Goal: Find specific page/section: Find specific page/section

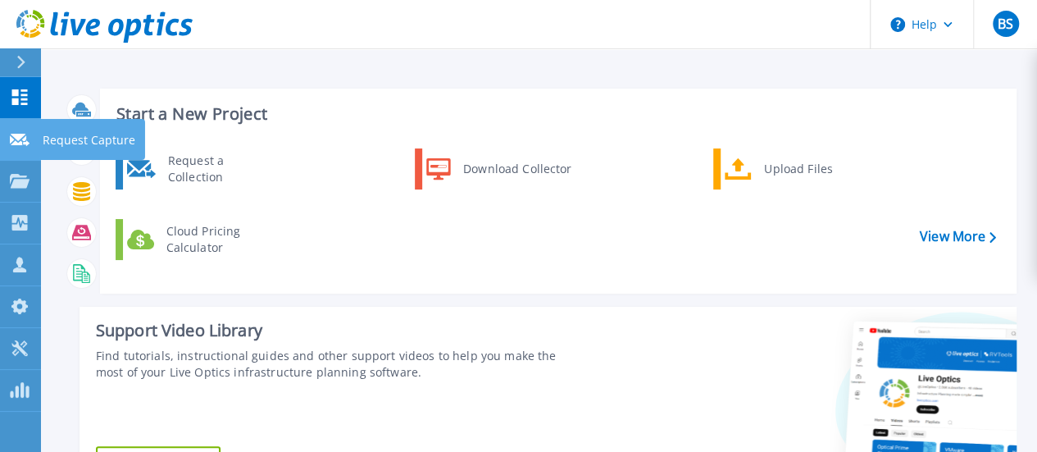
click at [14, 137] on icon at bounding box center [20, 140] width 20 height 12
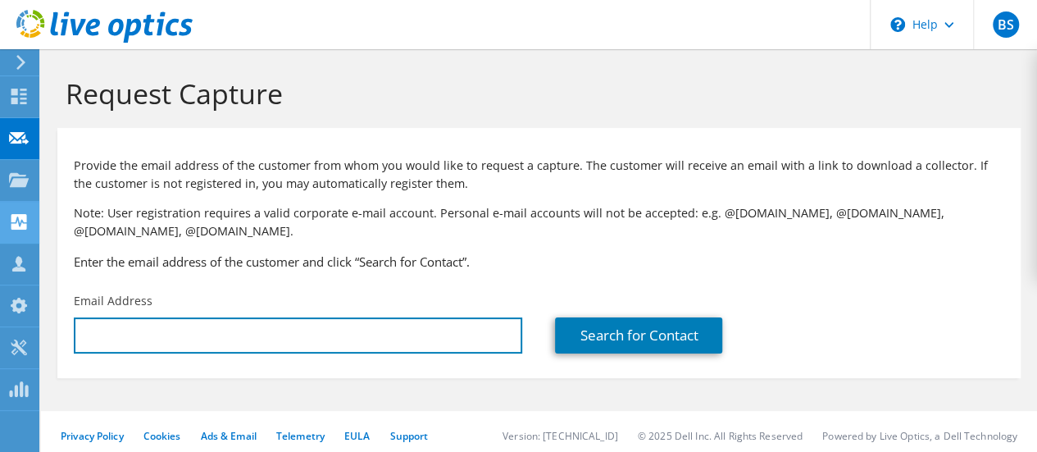
type input "[PERSON_NAME][EMAIL_ADDRESS][DOMAIN_NAME]"
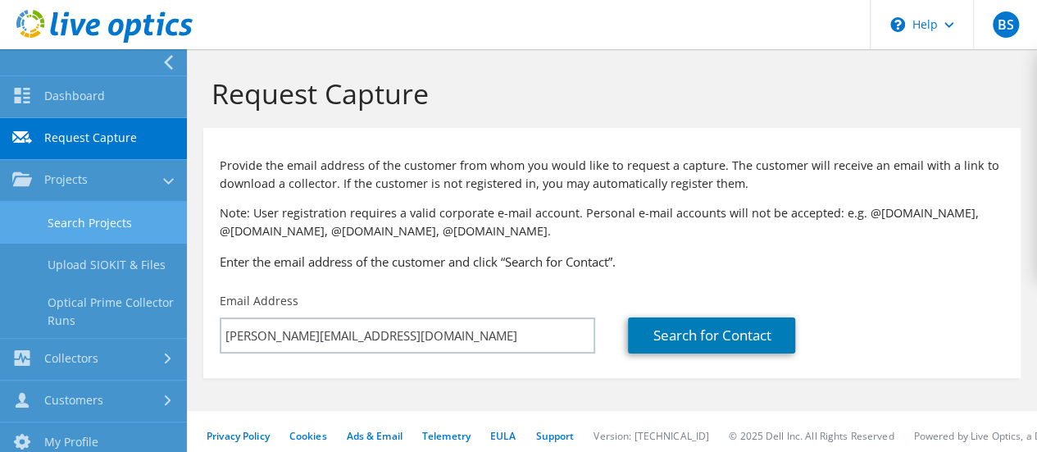
click at [72, 212] on link "Search Projects" at bounding box center [93, 223] width 187 height 42
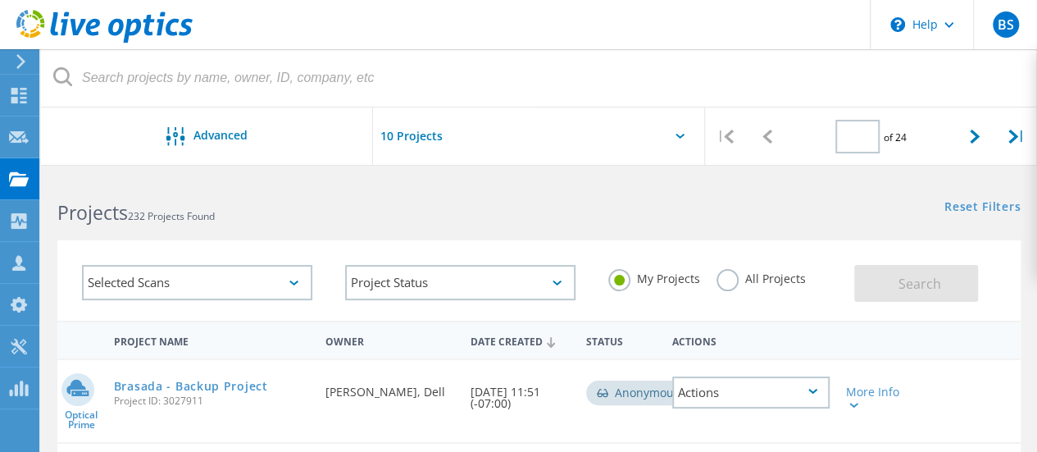
type input "1"
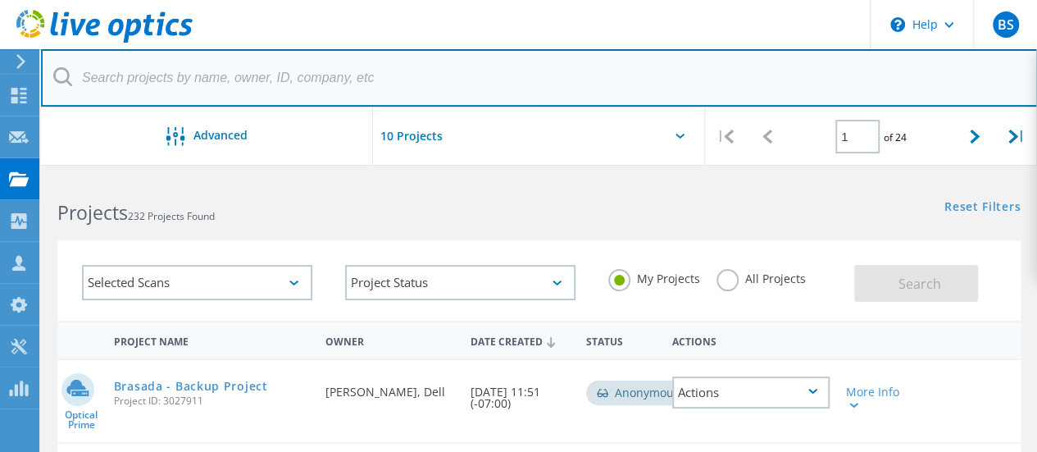
click at [264, 85] on input "text" at bounding box center [539, 77] width 997 height 57
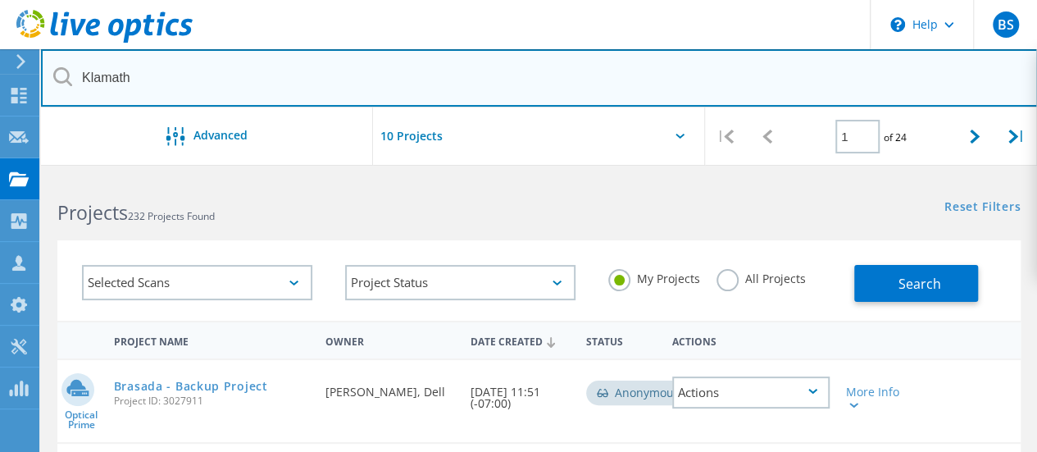
type input "Klamath"
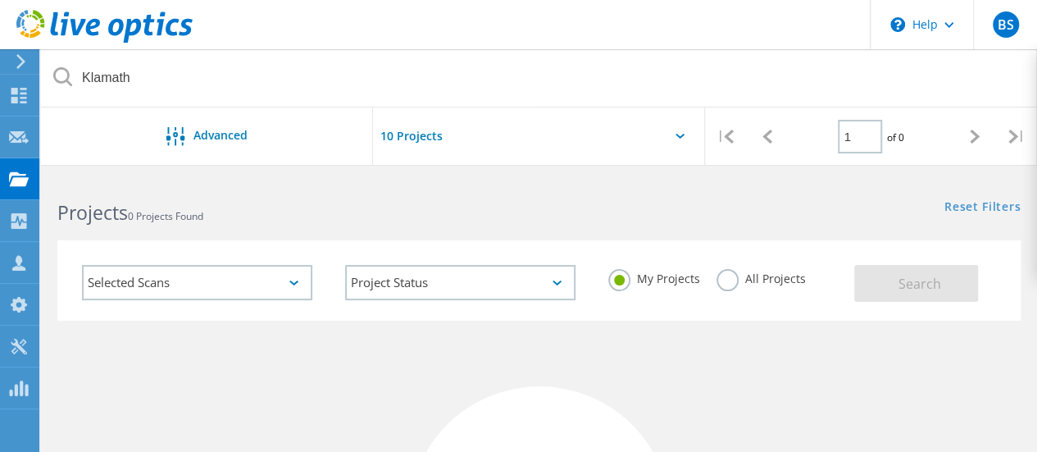
click at [732, 289] on div "All Projects" at bounding box center [760, 281] width 89 height 24
click at [730, 280] on label "All Projects" at bounding box center [760, 277] width 89 height 16
click at [0, 0] on input "All Projects" at bounding box center [0, 0] width 0 height 0
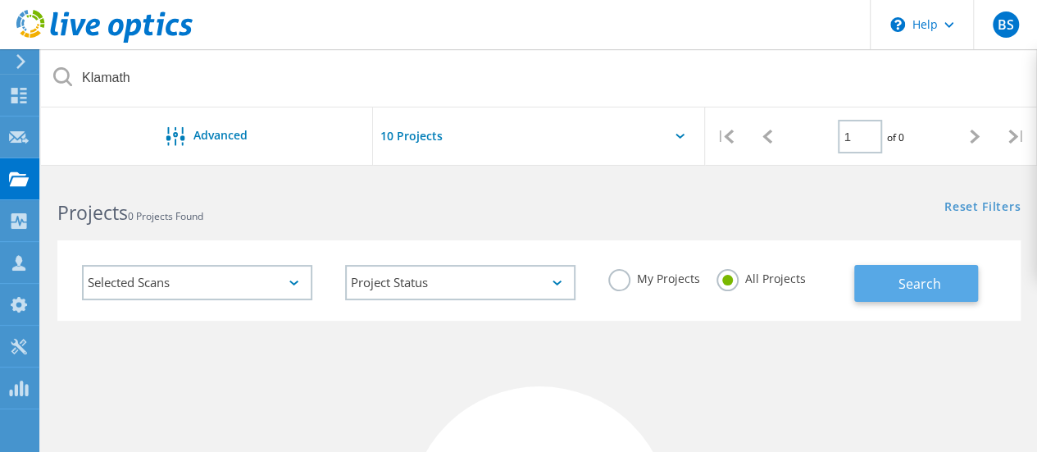
click at [936, 282] on span "Search" at bounding box center [919, 284] width 43 height 18
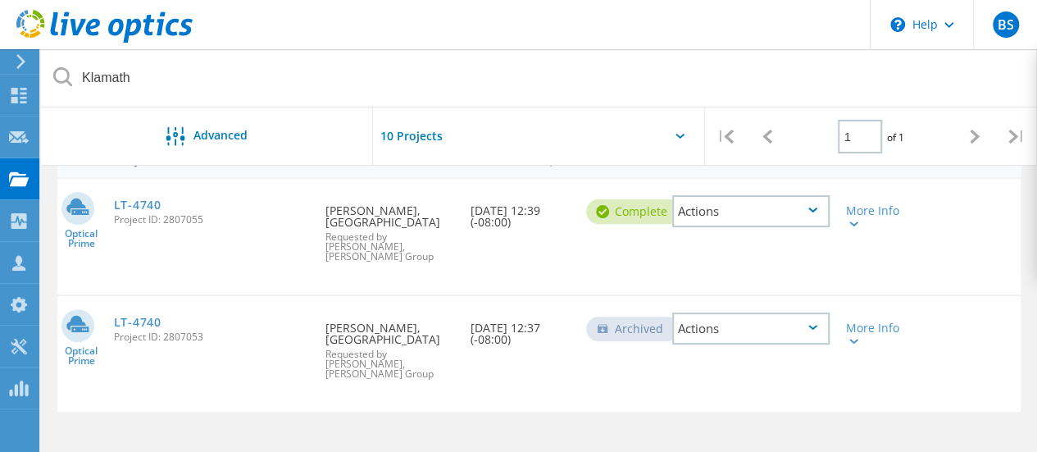
scroll to position [164, 0]
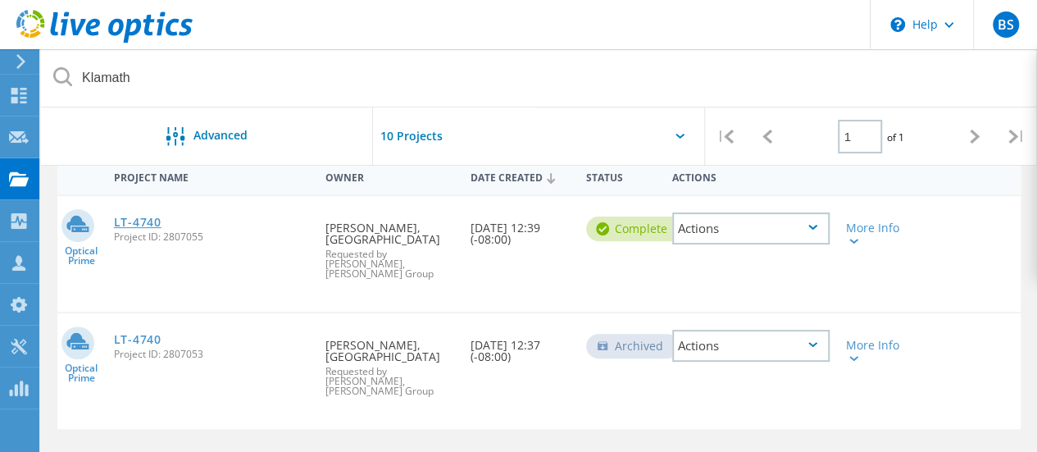
click at [141, 221] on link "LT-4740" at bounding box center [138, 221] width 48 height 11
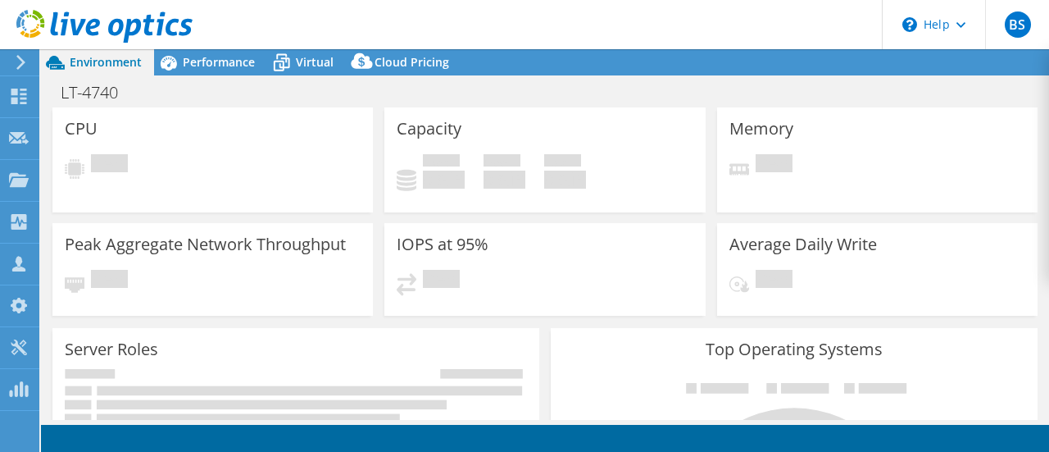
select select "USD"
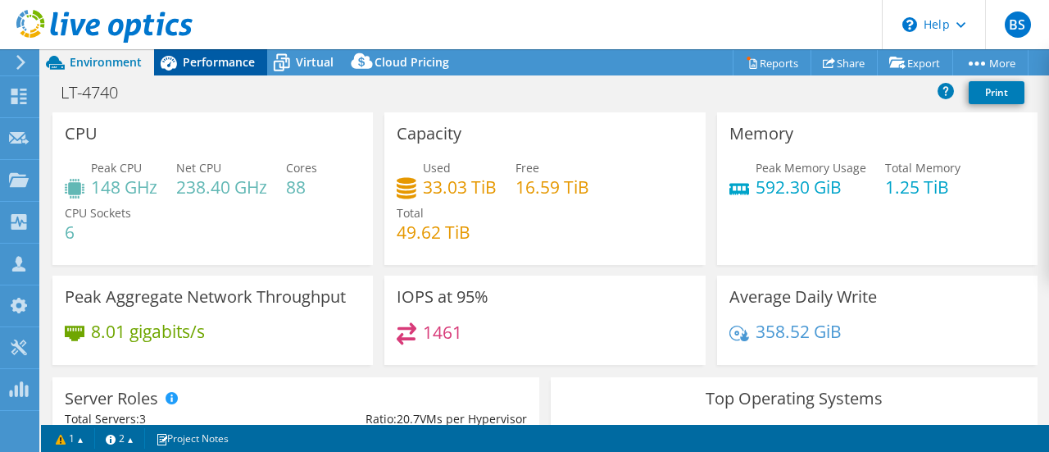
click at [231, 66] on span "Performance" at bounding box center [219, 62] width 72 height 16
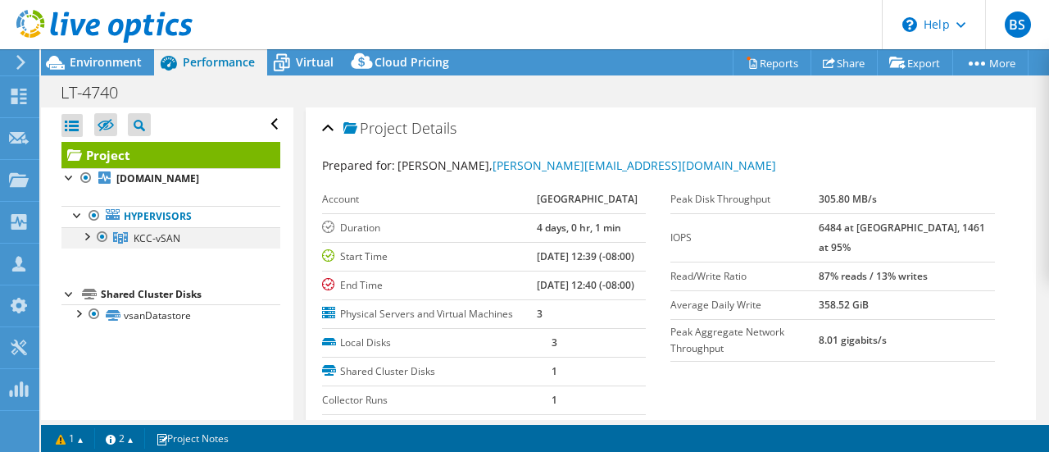
click at [89, 237] on div at bounding box center [86, 235] width 16 height 16
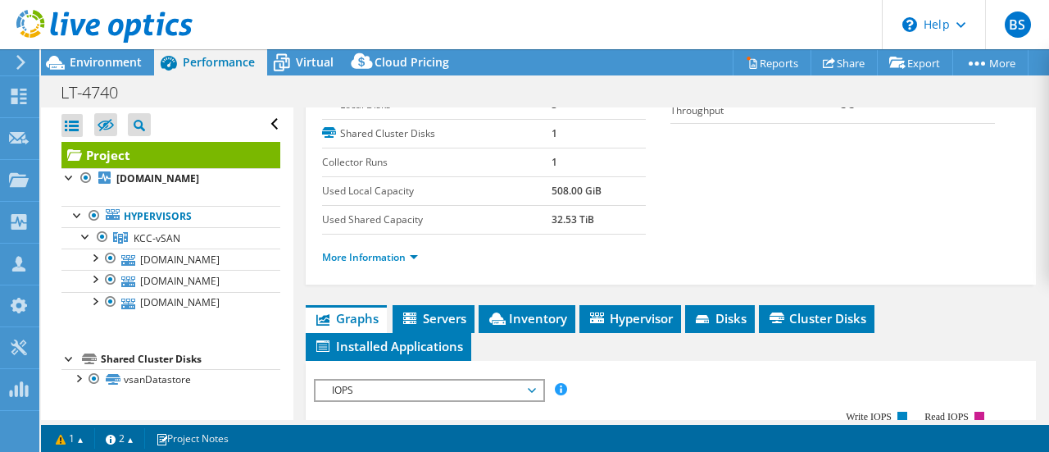
scroll to position [246, 0]
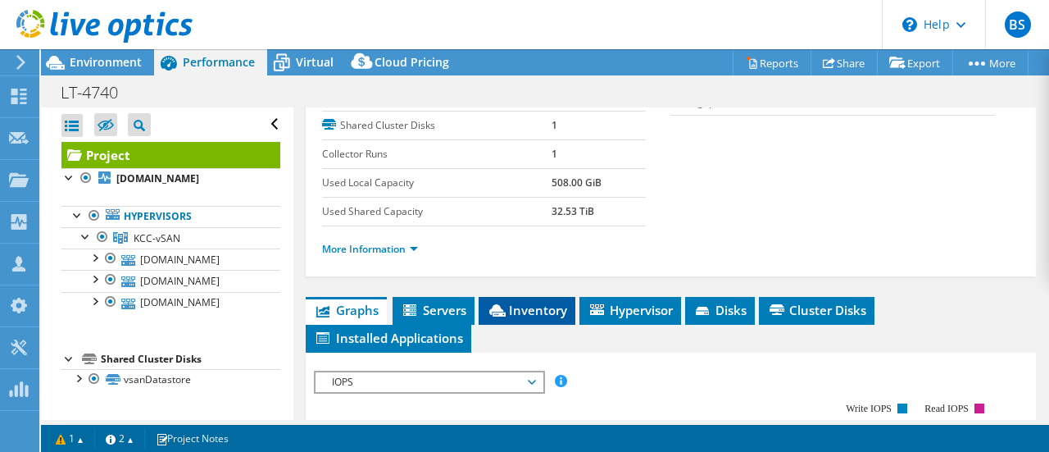
click at [555, 318] on span "Inventory" at bounding box center [527, 310] width 80 height 16
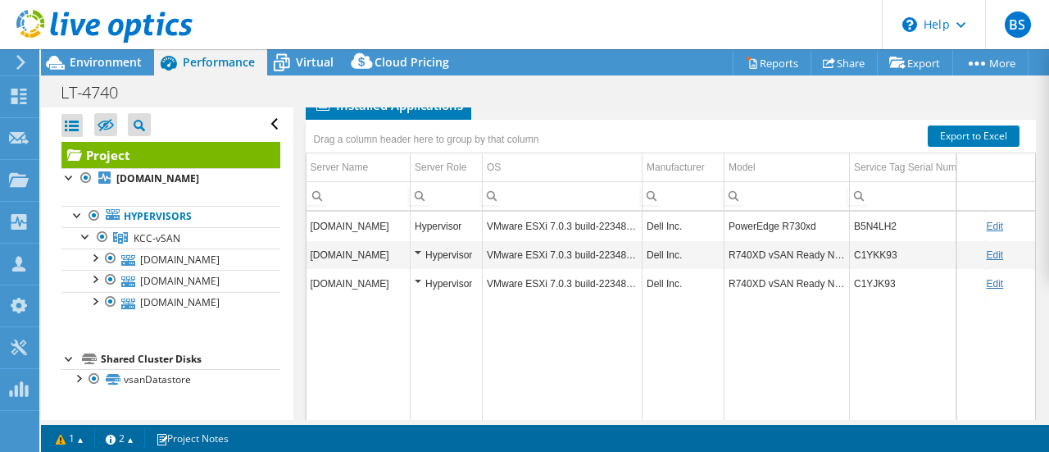
scroll to position [492, 0]
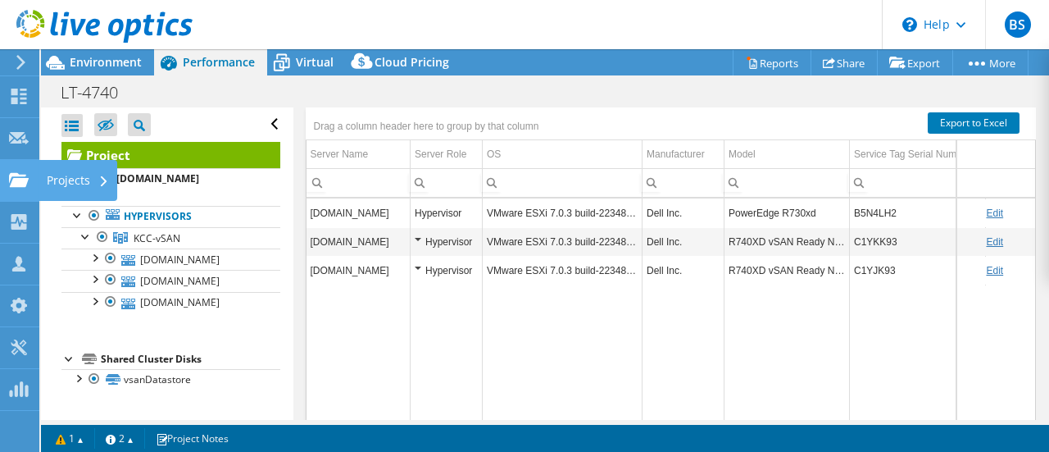
click at [13, 180] on use at bounding box center [19, 179] width 20 height 14
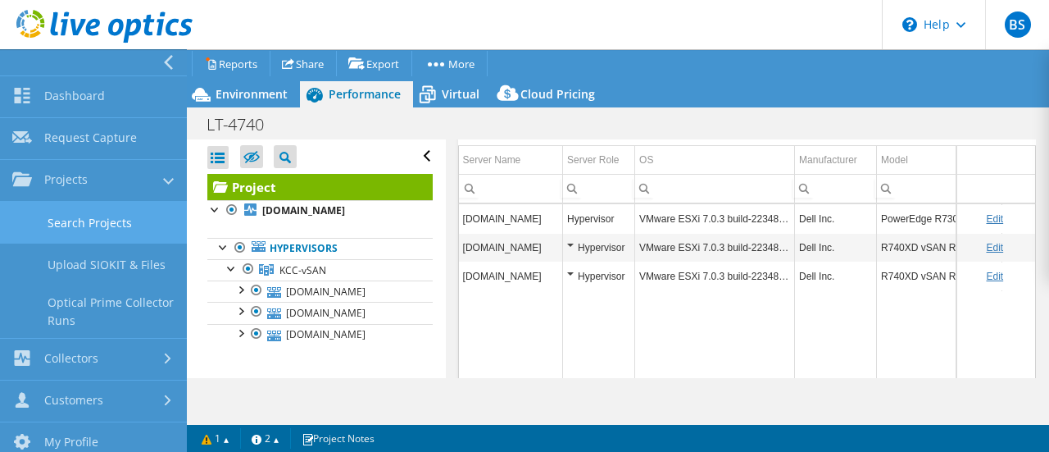
click at [110, 219] on link "Search Projects" at bounding box center [93, 223] width 187 height 42
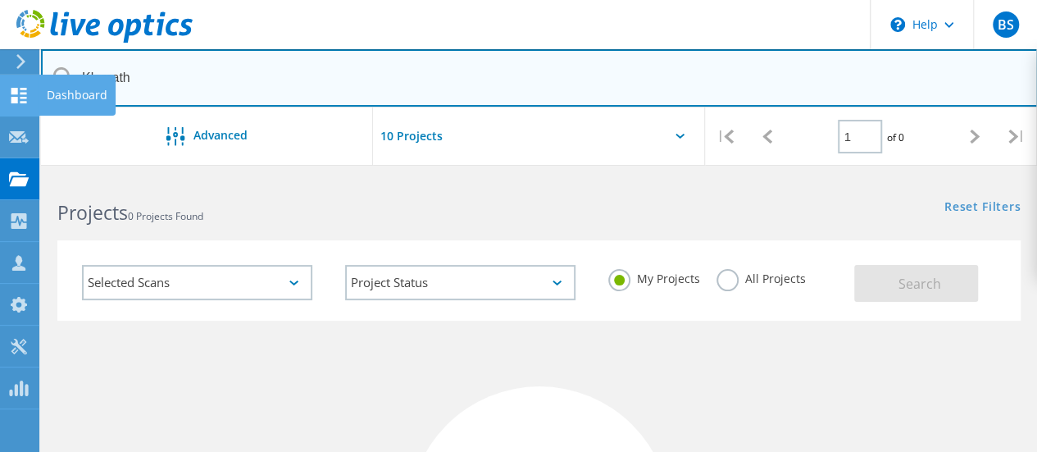
drag, startPoint x: 170, startPoint y: 79, endPoint x: 21, endPoint y: 83, distance: 148.4
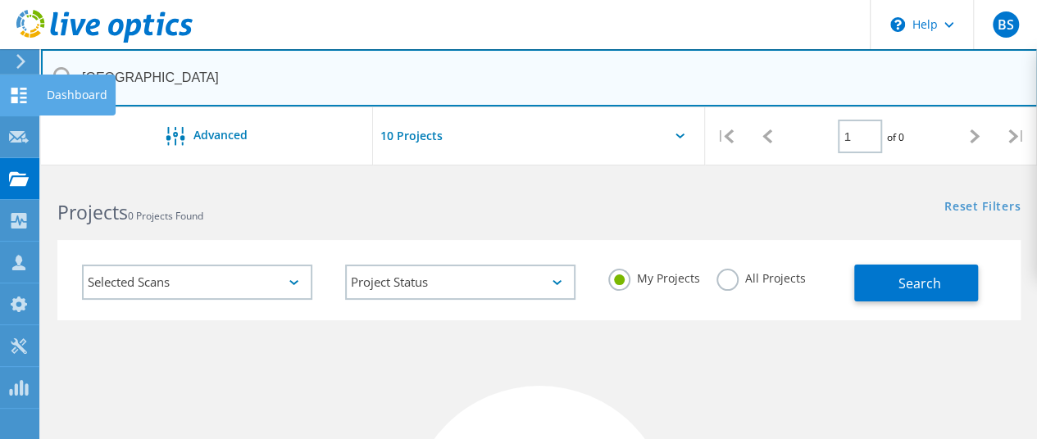
type input "[GEOGRAPHIC_DATA]"
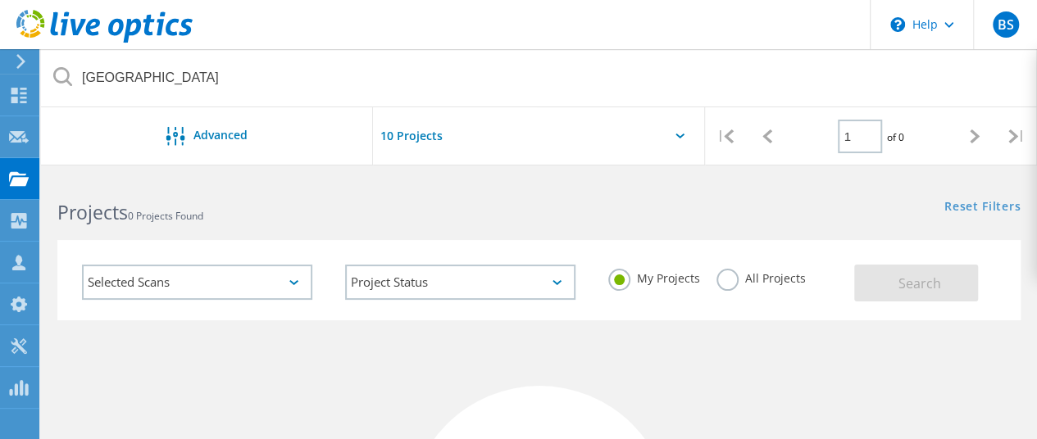
click at [726, 284] on label "All Projects" at bounding box center [760, 277] width 89 height 16
click at [0, 0] on input "All Projects" at bounding box center [0, 0] width 0 height 0
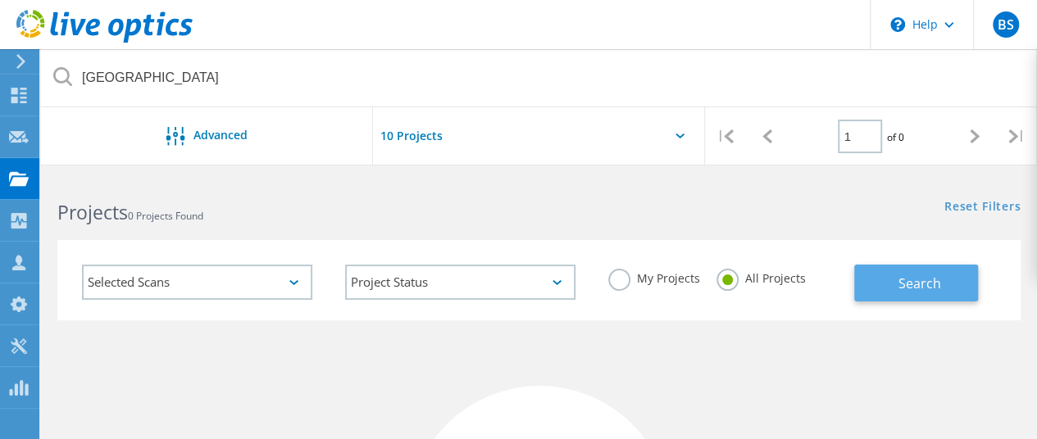
click at [880, 283] on button "Search" at bounding box center [916, 283] width 124 height 37
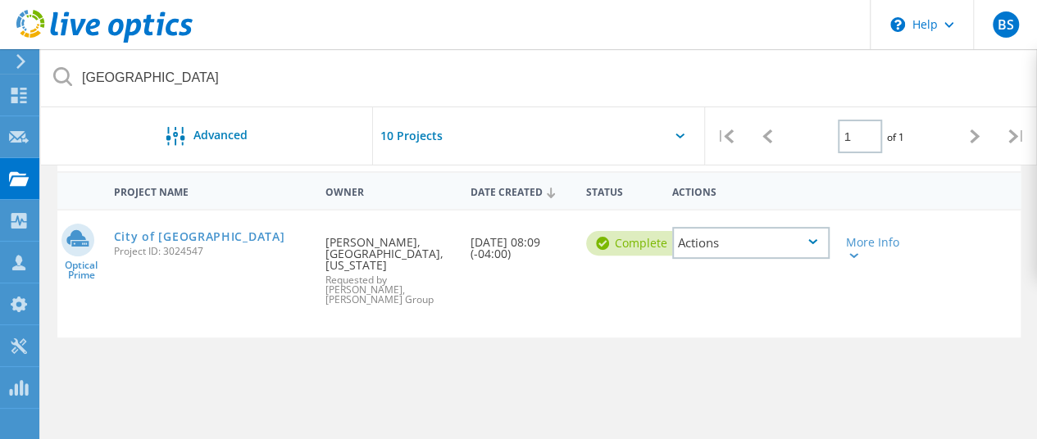
scroll to position [164, 0]
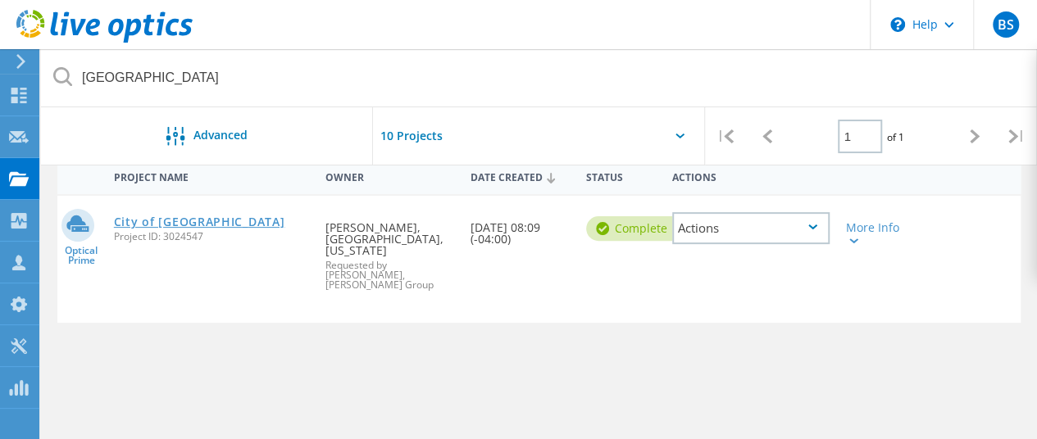
click at [196, 225] on link "City of [GEOGRAPHIC_DATA]" at bounding box center [199, 221] width 171 height 11
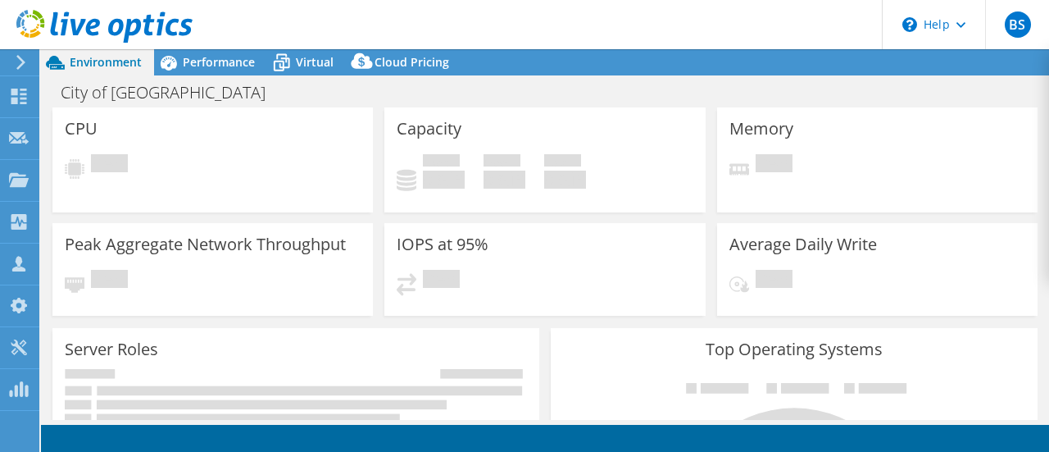
select select "USEast"
select select "USD"
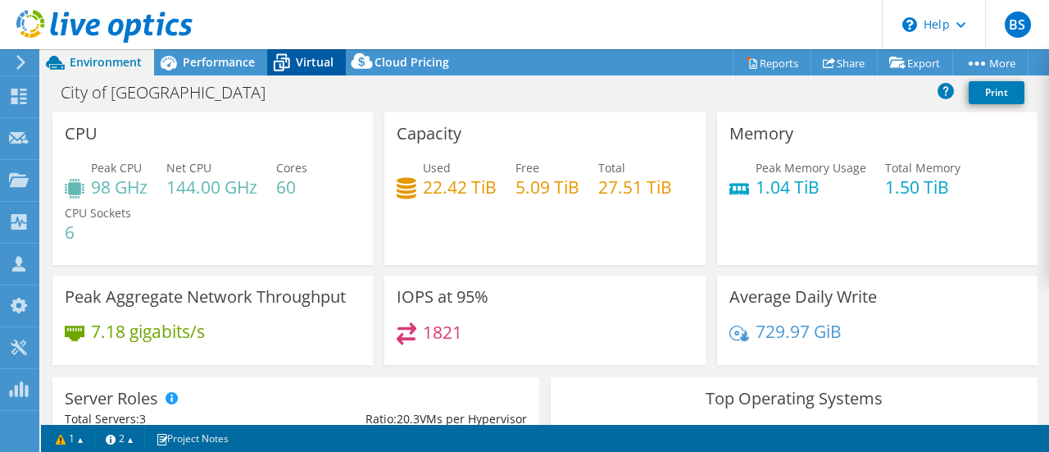
click at [307, 60] on span "Virtual" at bounding box center [315, 62] width 38 height 16
